Goal: Task Accomplishment & Management: Use online tool/utility

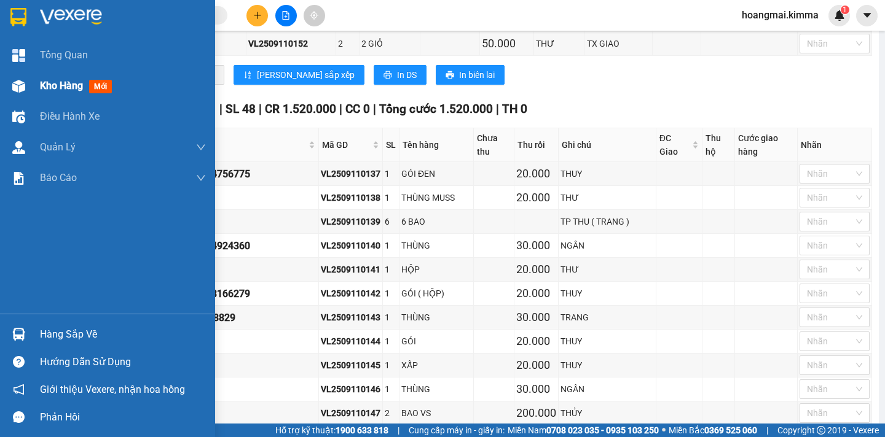
click at [44, 79] on div "Kho hàng mới" at bounding box center [78, 85] width 77 height 15
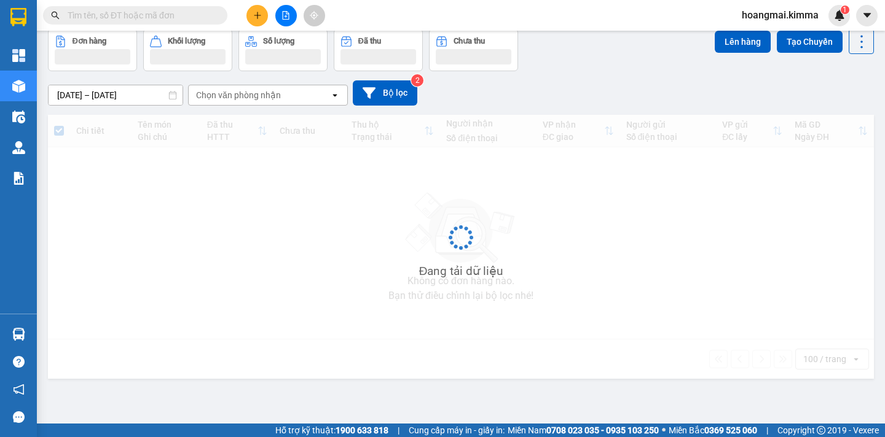
scroll to position [57, 0]
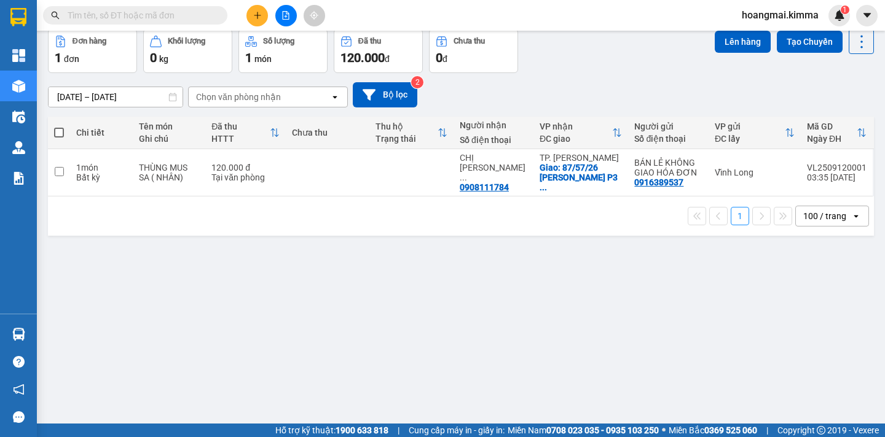
click at [57, 130] on span at bounding box center [59, 133] width 10 height 10
click at [59, 127] on input "checkbox" at bounding box center [59, 127] width 0 height 0
checkbox input "true"
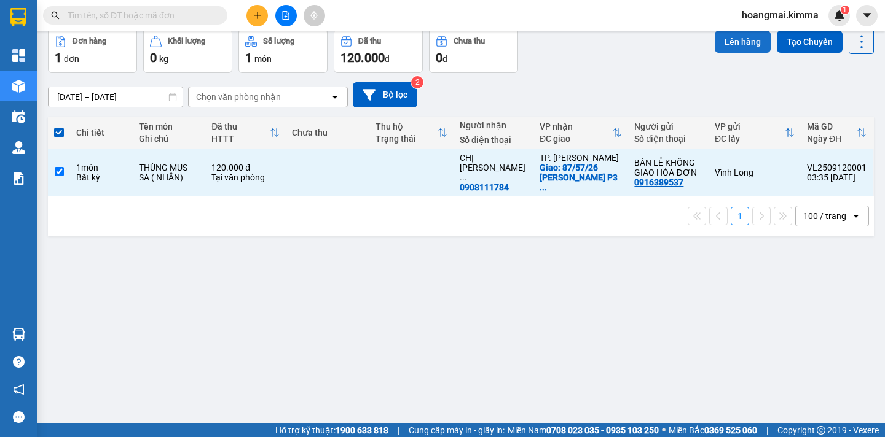
click at [748, 45] on button "Lên hàng" at bounding box center [742, 42] width 56 height 22
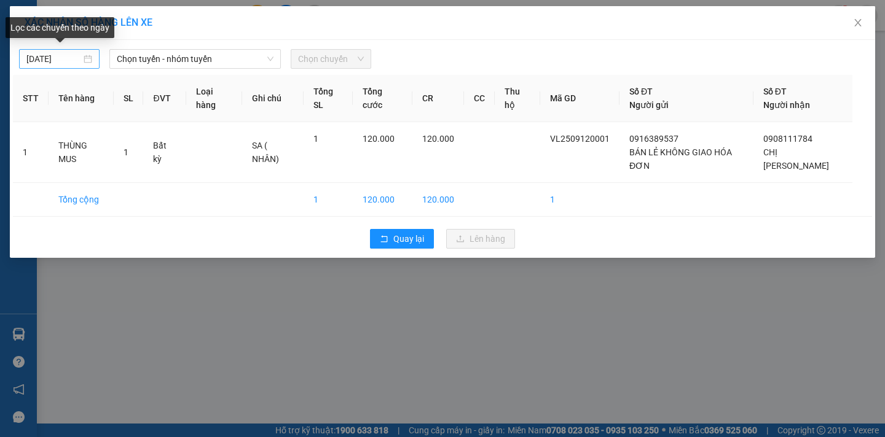
click at [68, 63] on input "[DATE]" at bounding box center [53, 59] width 55 height 14
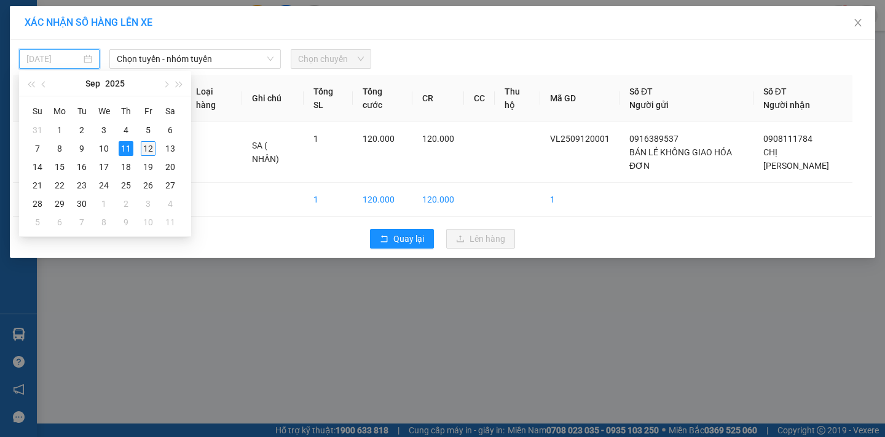
click at [144, 149] on div "12" at bounding box center [148, 148] width 15 height 15
type input "[DATE]"
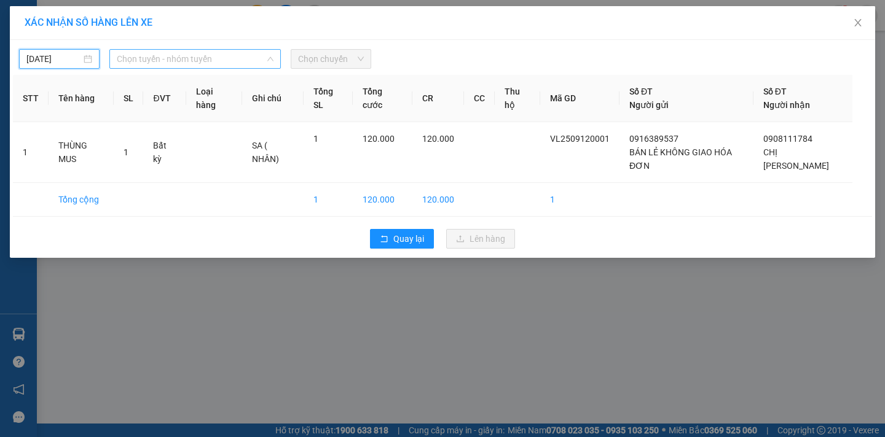
click at [193, 58] on span "Chọn tuyến - nhóm tuyến" at bounding box center [195, 59] width 157 height 18
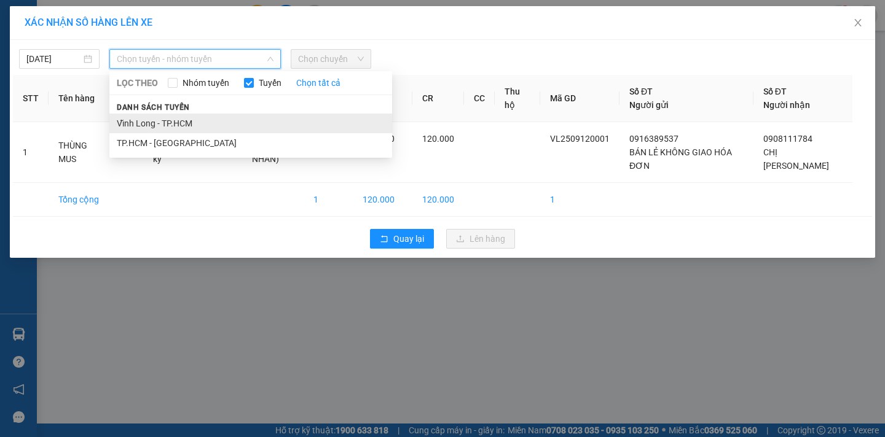
click at [199, 119] on li "Vĩnh Long - TP.HCM" at bounding box center [250, 124] width 283 height 20
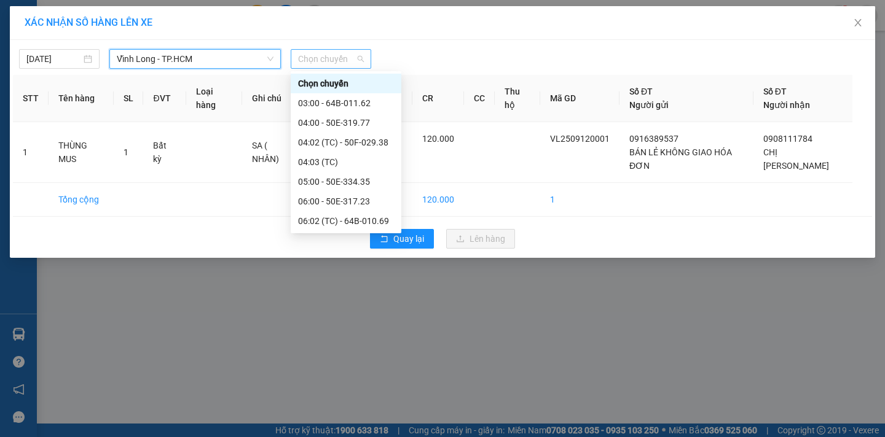
click at [354, 58] on span "Chọn chuyến" at bounding box center [331, 59] width 66 height 18
click at [373, 154] on div "04:03 (TC)" at bounding box center [346, 162] width 111 height 20
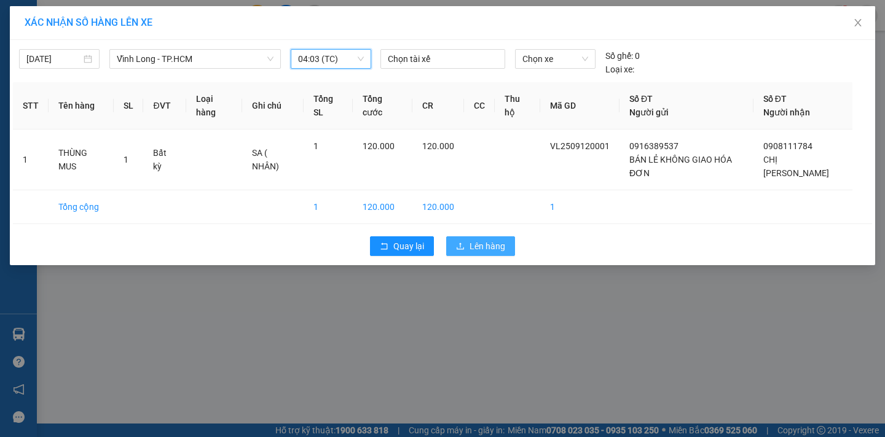
click at [485, 240] on span "Lên hàng" at bounding box center [487, 247] width 36 height 14
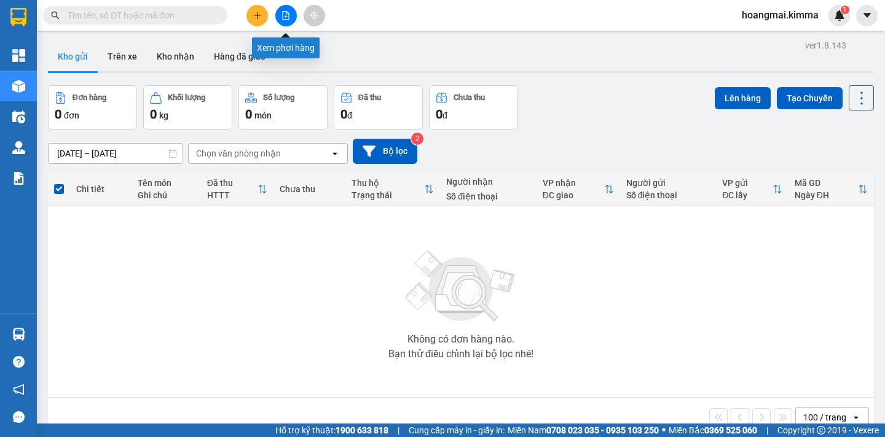
click at [284, 17] on icon "file-add" at bounding box center [286, 15] width 7 height 9
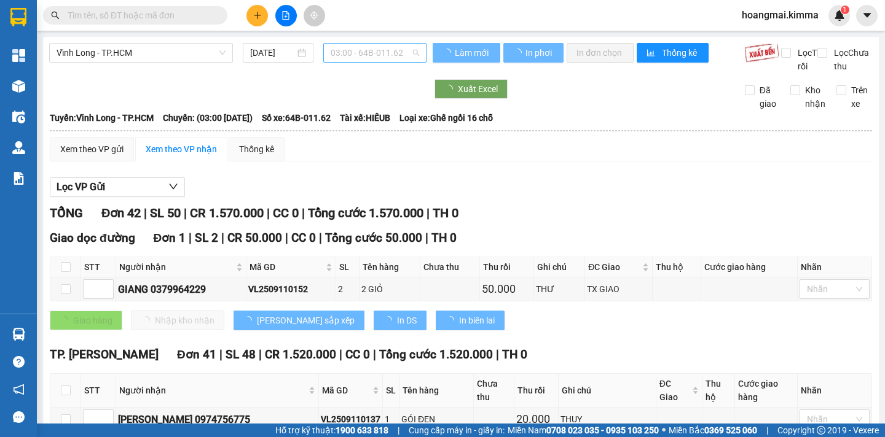
click at [394, 52] on span "03:00 - 64B-011.62" at bounding box center [374, 53] width 88 height 18
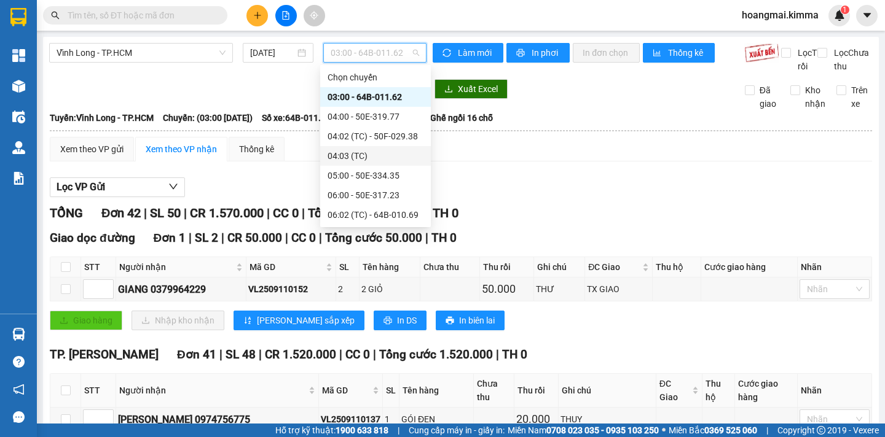
click at [400, 158] on div "04:03 (TC)" at bounding box center [375, 156] width 96 height 14
